Goal: Understand process/instructions

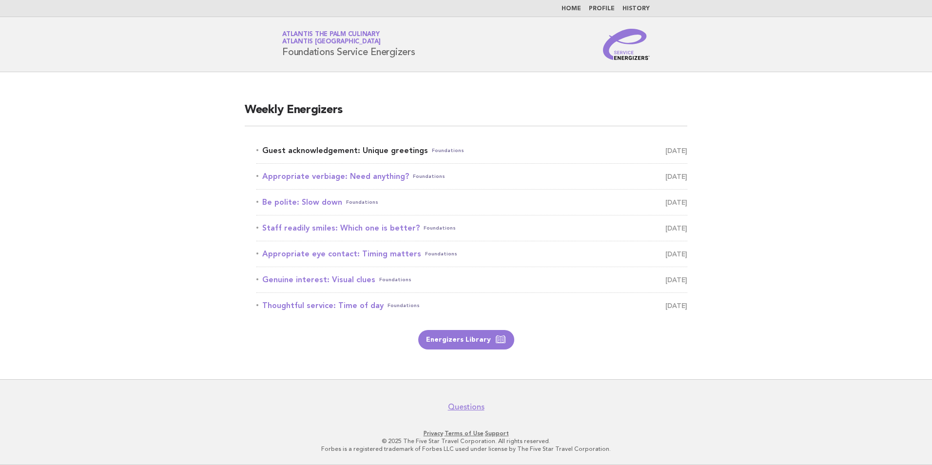
click at [371, 152] on link "Guest acknowledgement: Unique greetings Foundations [DATE]" at bounding box center [471, 151] width 431 height 14
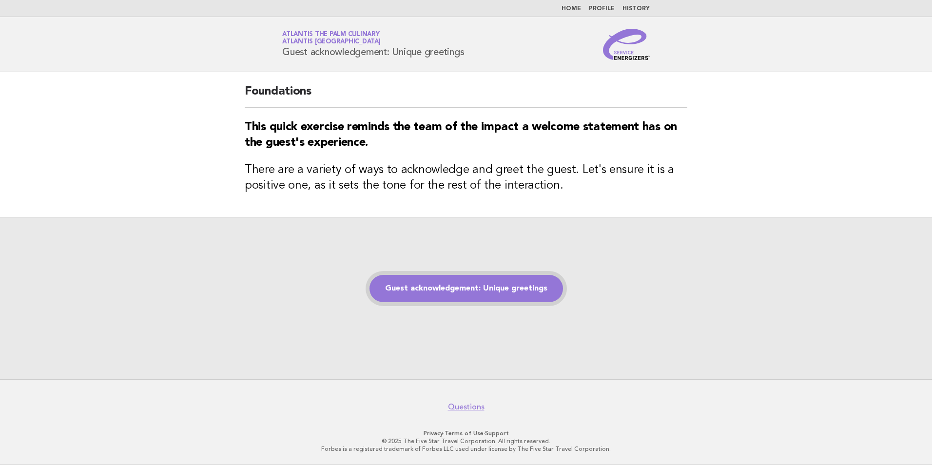
click at [430, 287] on link "Guest acknowledgement: Unique greetings" at bounding box center [467, 288] width 194 height 27
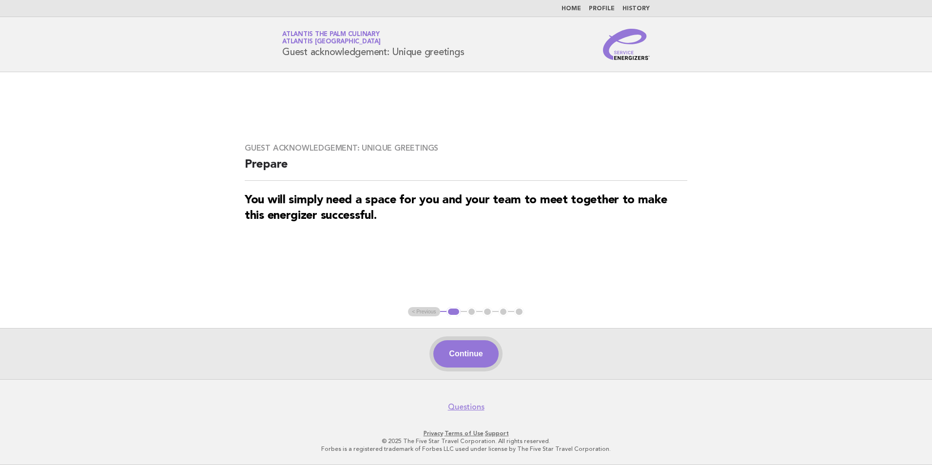
click at [470, 352] on button "Continue" at bounding box center [465, 353] width 65 height 27
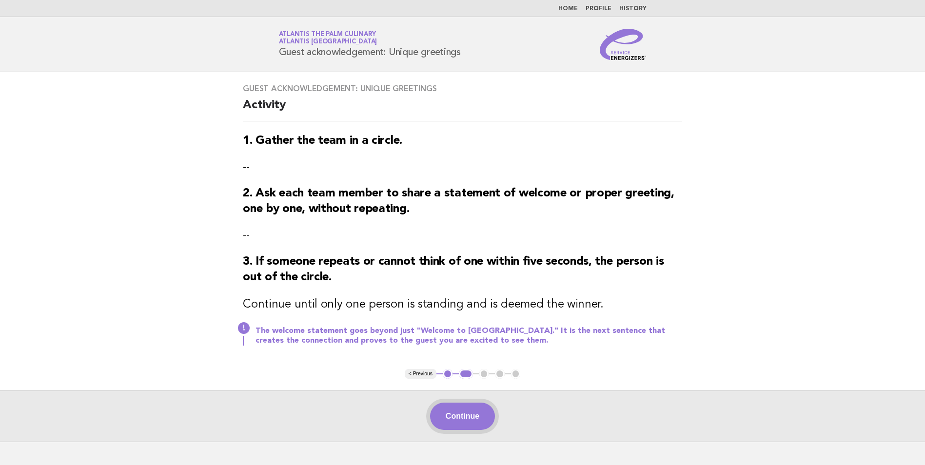
click at [479, 406] on button "Continue" at bounding box center [462, 416] width 65 height 27
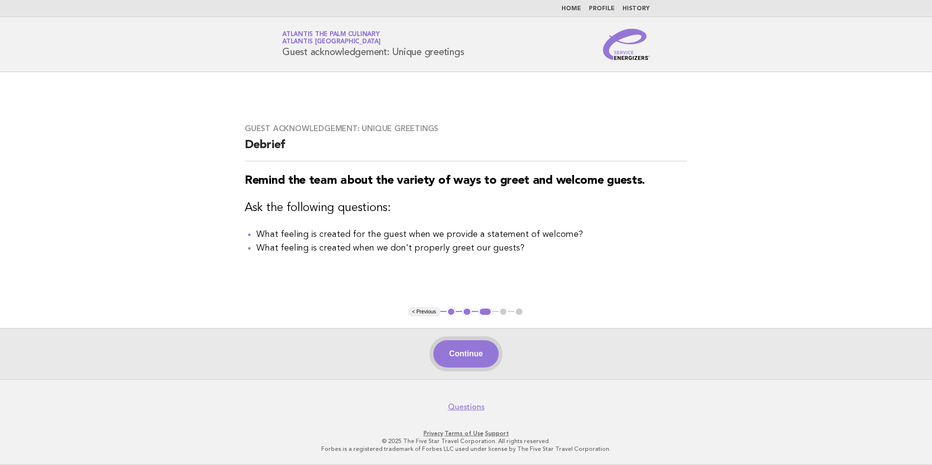
click at [465, 358] on button "Continue" at bounding box center [465, 353] width 65 height 27
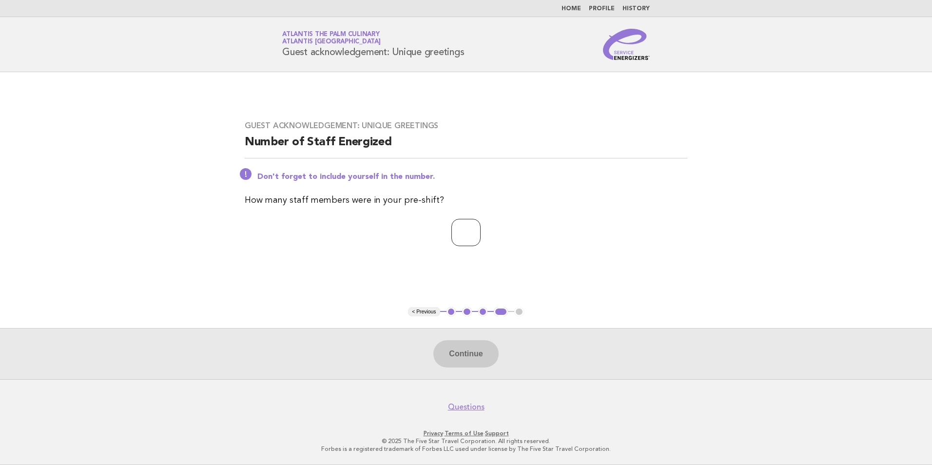
click at [456, 235] on input "number" at bounding box center [465, 232] width 29 height 27
type input "**"
click at [467, 353] on button "Continue" at bounding box center [465, 353] width 65 height 27
